Goal: Download file/media

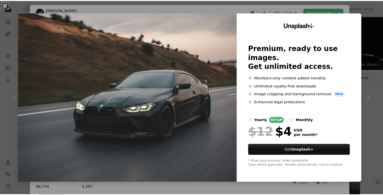
scroll to position [1988, 0]
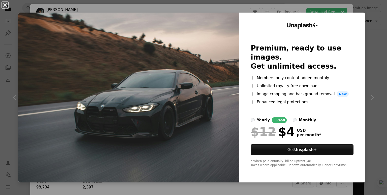
click at [145, 66] on img at bounding box center [128, 98] width 221 height 170
click at [5, 3] on button "An X shape" at bounding box center [5, 5] width 6 height 6
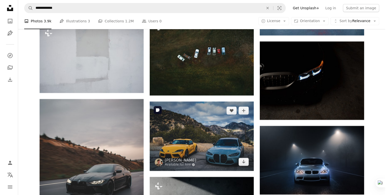
scroll to position [1944, 0]
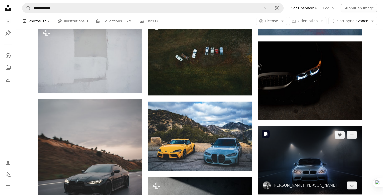
click at [302, 164] on img at bounding box center [310, 160] width 104 height 69
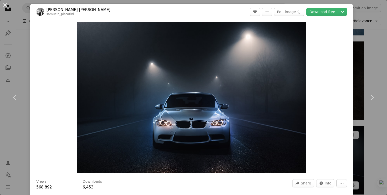
scroll to position [91, 0]
